Goal: Information Seeking & Learning: Find specific page/section

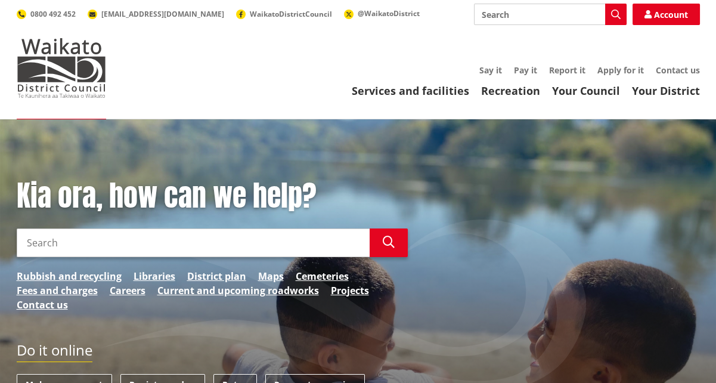
click at [503, 22] on input "Search" at bounding box center [550, 14] width 153 height 21
type input "drainage PS3"
click at [620, 16] on button "Search" at bounding box center [615, 14] width 21 height 21
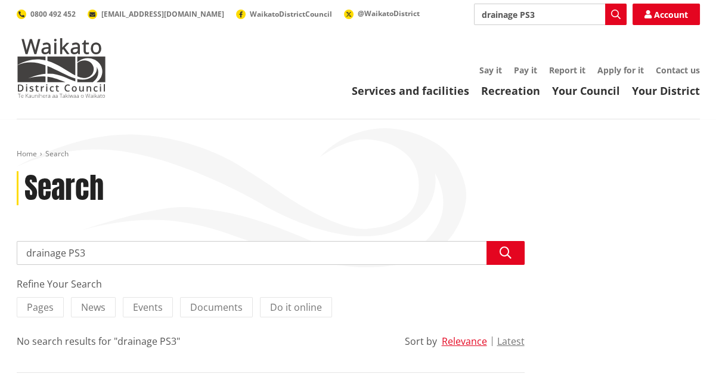
drag, startPoint x: 56, startPoint y: 255, endPoint x: 3, endPoint y: 257, distance: 53.1
click at [2, 258] on div "Home Search Search Search drainage PS3 Search Refine Your Search Pages News Eve…" at bounding box center [358, 281] width 716 height 325
type input "PS3"
click at [505, 254] on icon "button" at bounding box center [506, 253] width 12 height 12
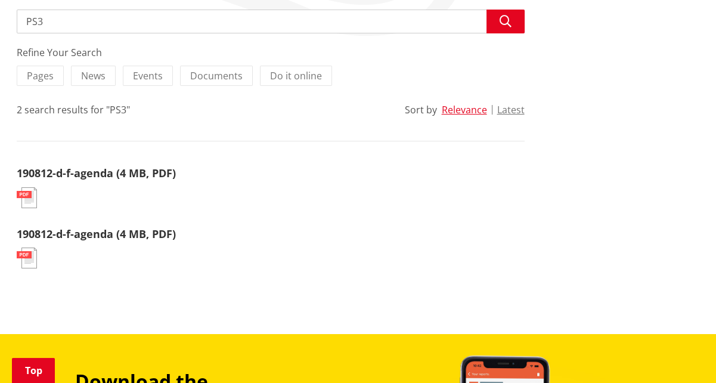
scroll to position [238, 0]
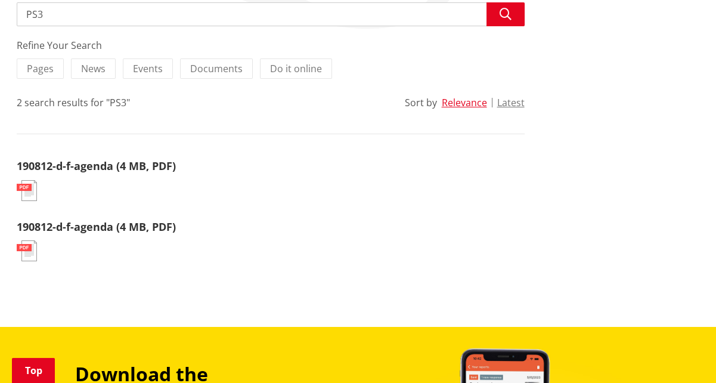
click at [24, 188] on img at bounding box center [27, 190] width 20 height 21
click at [41, 164] on link "190812-d-f-agenda (4 MB, PDF)" at bounding box center [96, 166] width 159 height 14
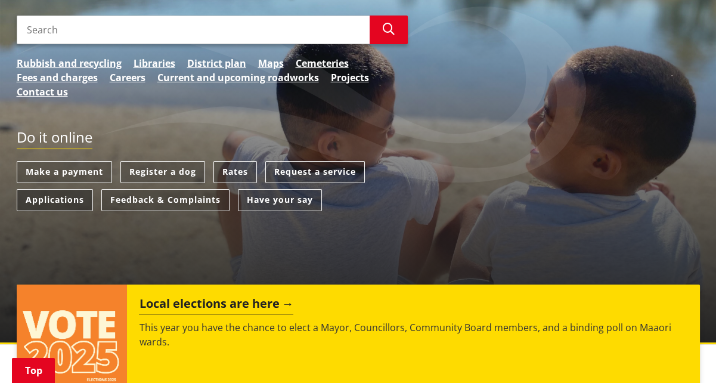
scroll to position [214, 0]
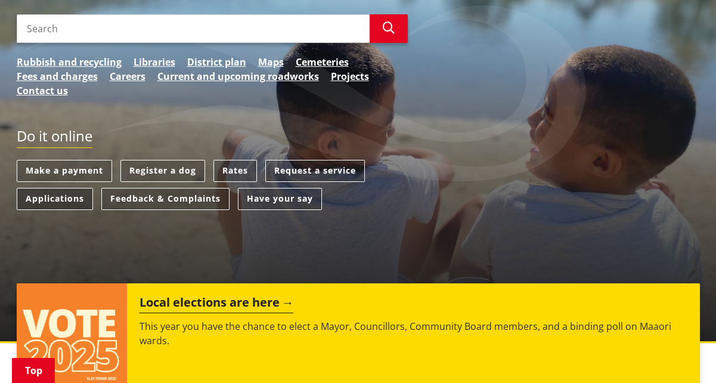
click at [73, 200] on link "Applications" at bounding box center [55, 199] width 76 height 22
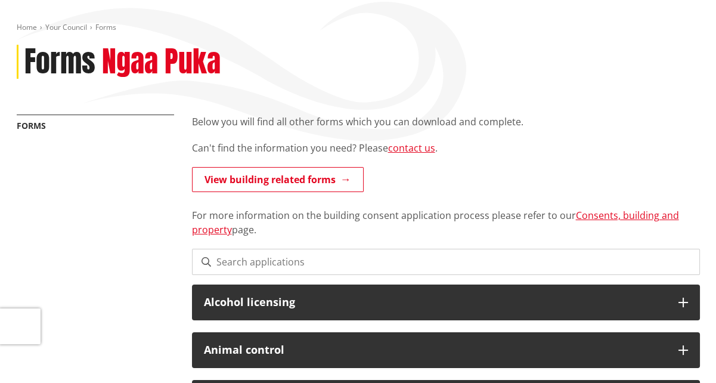
scroll to position [159, 0]
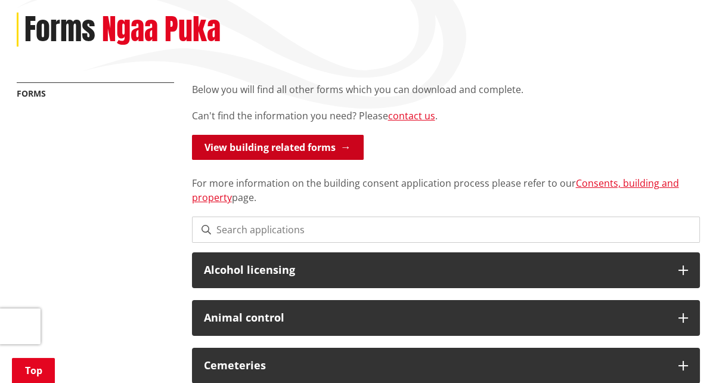
click at [296, 151] on link "View building related forms" at bounding box center [278, 147] width 172 height 25
